Goal: Navigation & Orientation: Find specific page/section

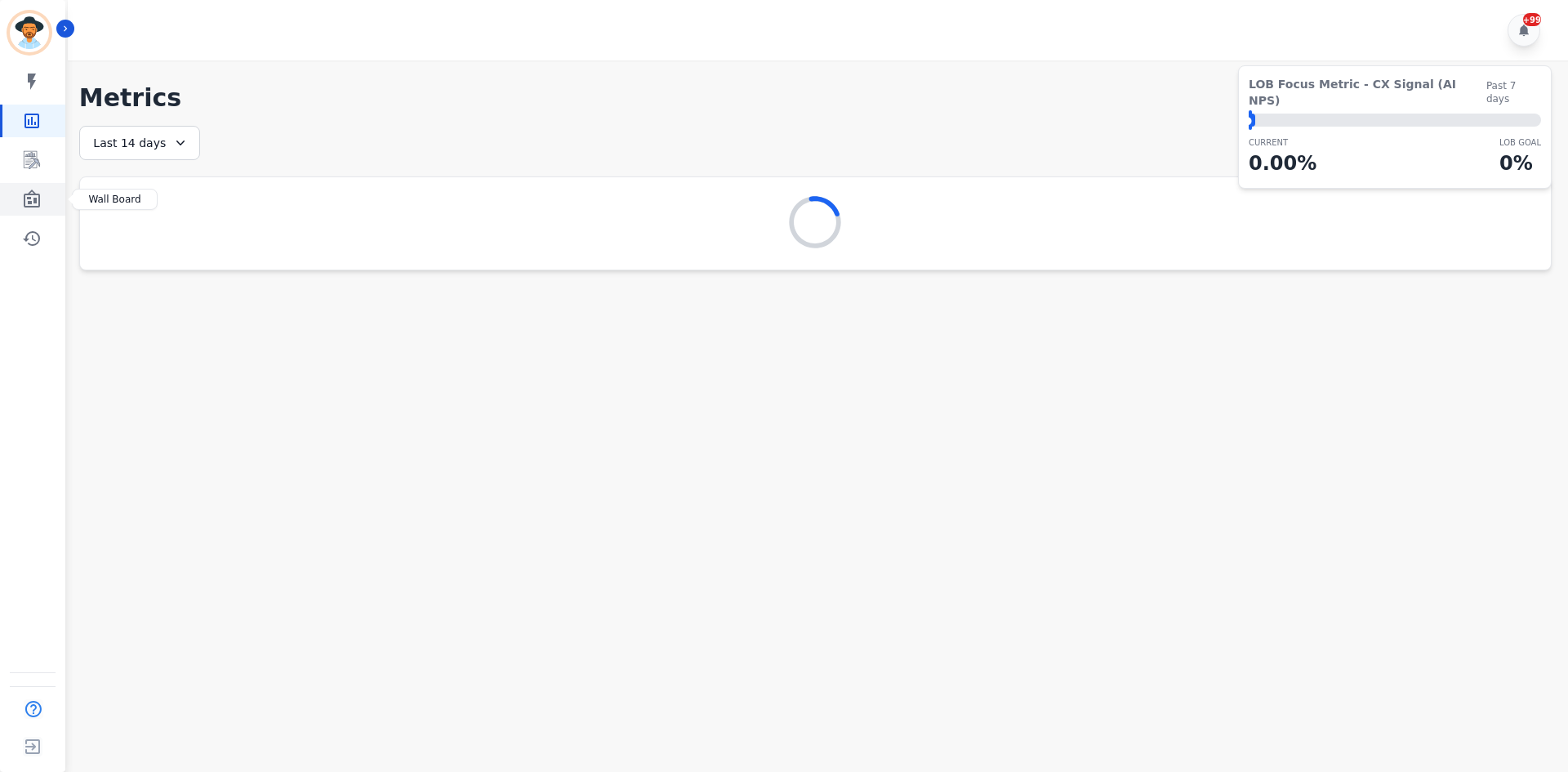
click at [38, 200] on icon "Sidebar" at bounding box center [32, 199] width 19 height 19
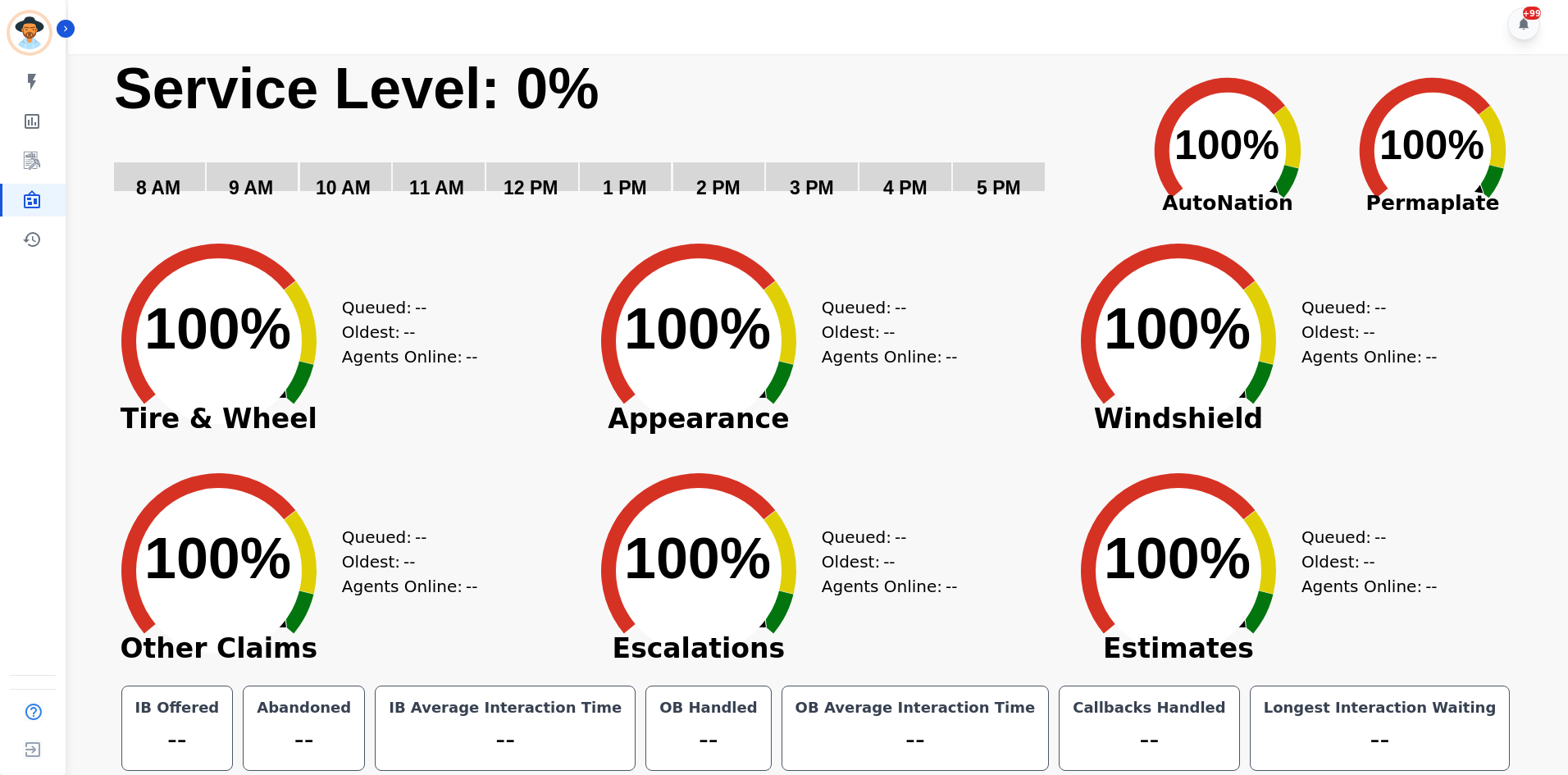
scroll to position [9, 0]
